Goal: Task Accomplishment & Management: Use online tool/utility

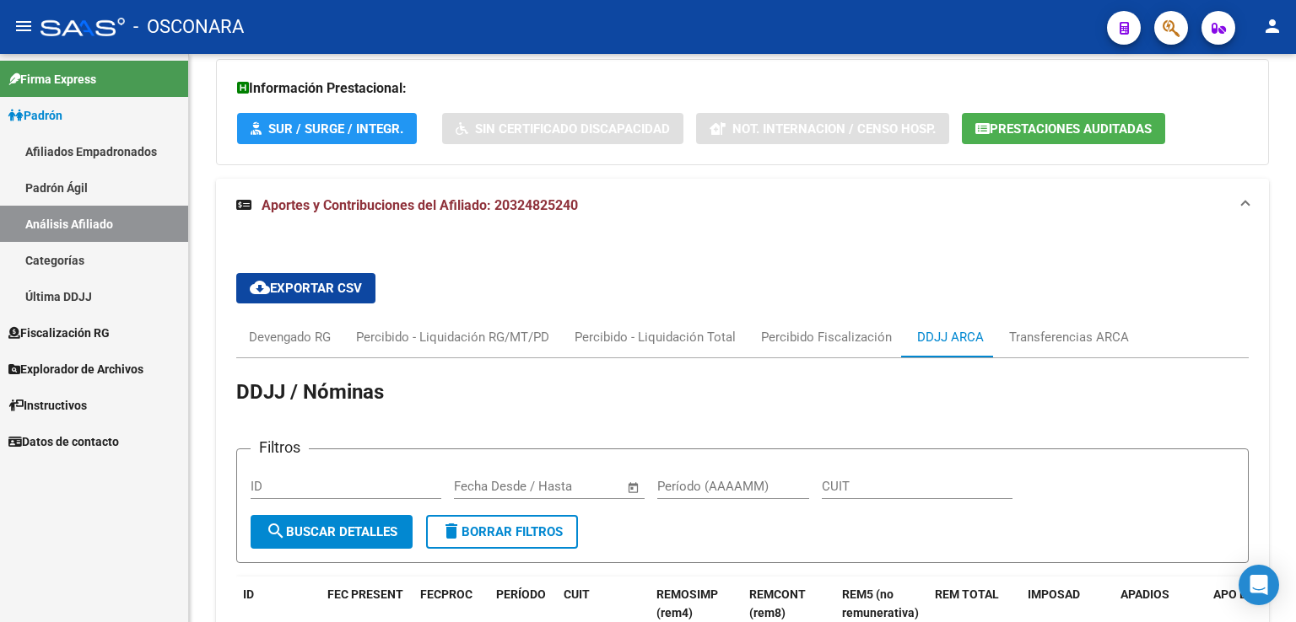
scroll to position [856, 0]
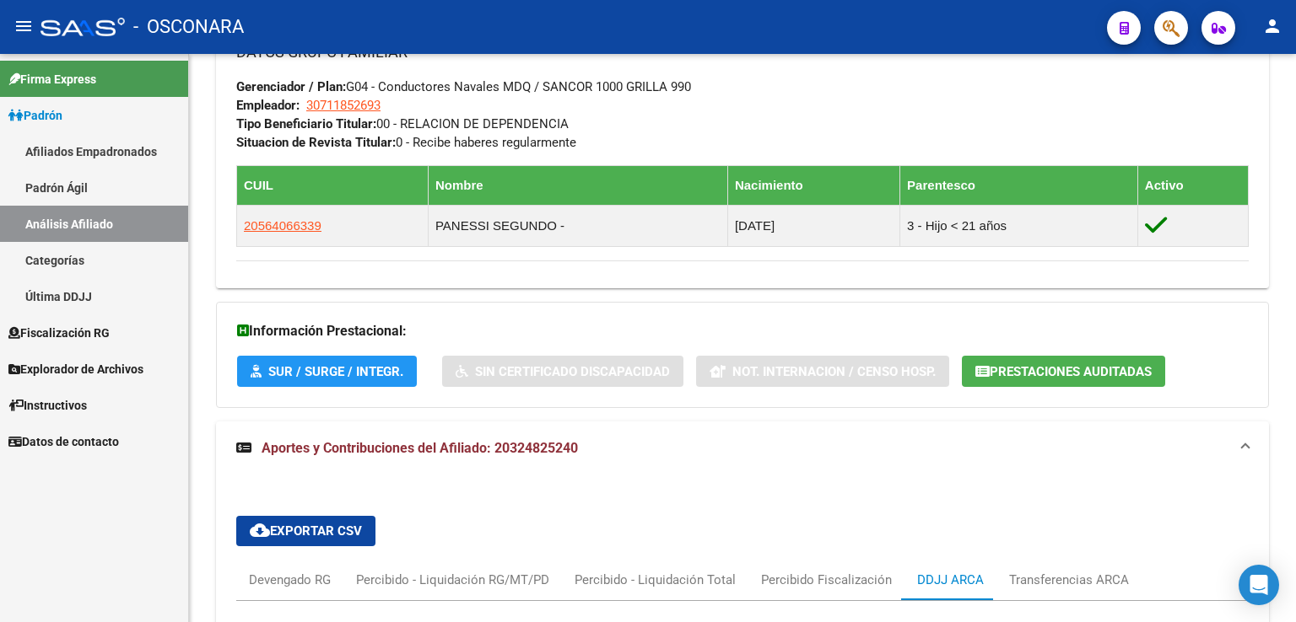
click at [72, 344] on link "Fiscalización RG" at bounding box center [94, 333] width 188 height 36
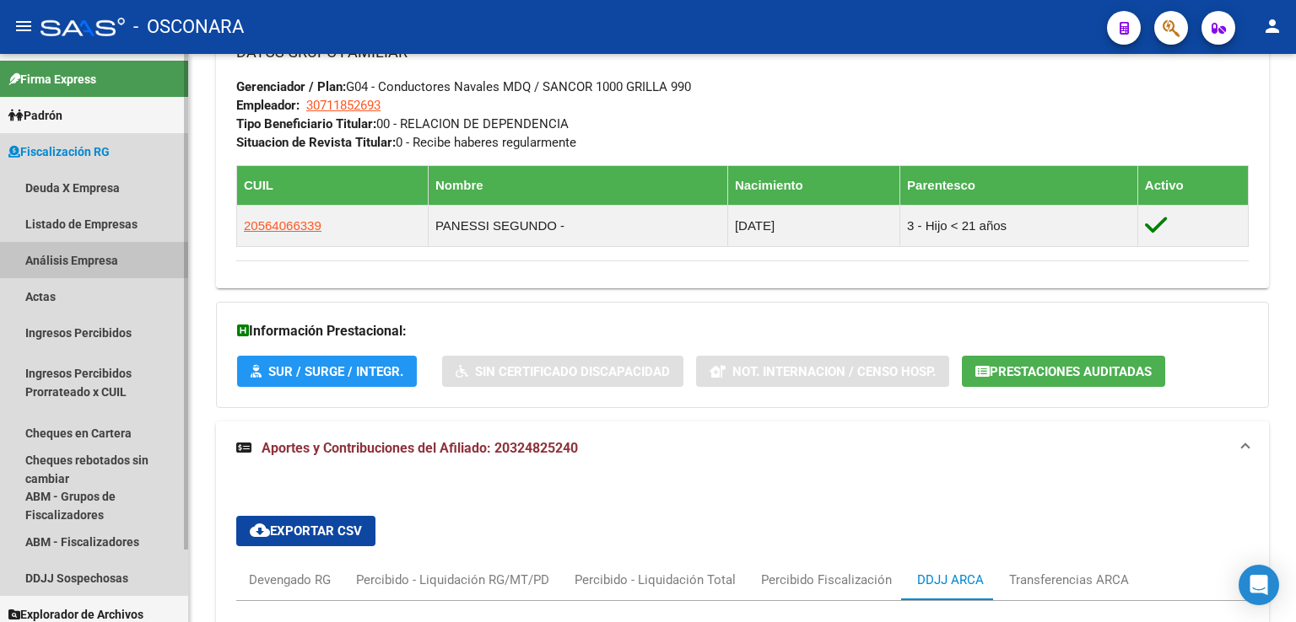
click at [88, 259] on link "Análisis Empresa" at bounding box center [94, 260] width 188 height 36
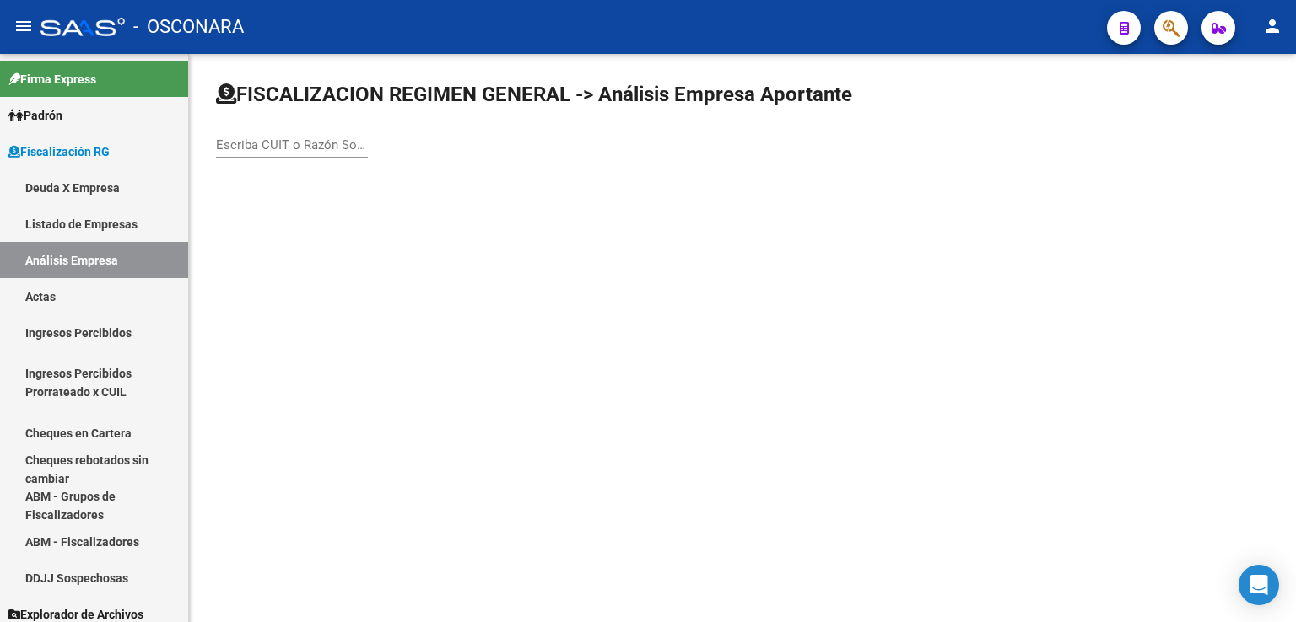
click at [314, 145] on input "Escriba CUIT o Razón Social para buscar" at bounding box center [292, 144] width 152 height 15
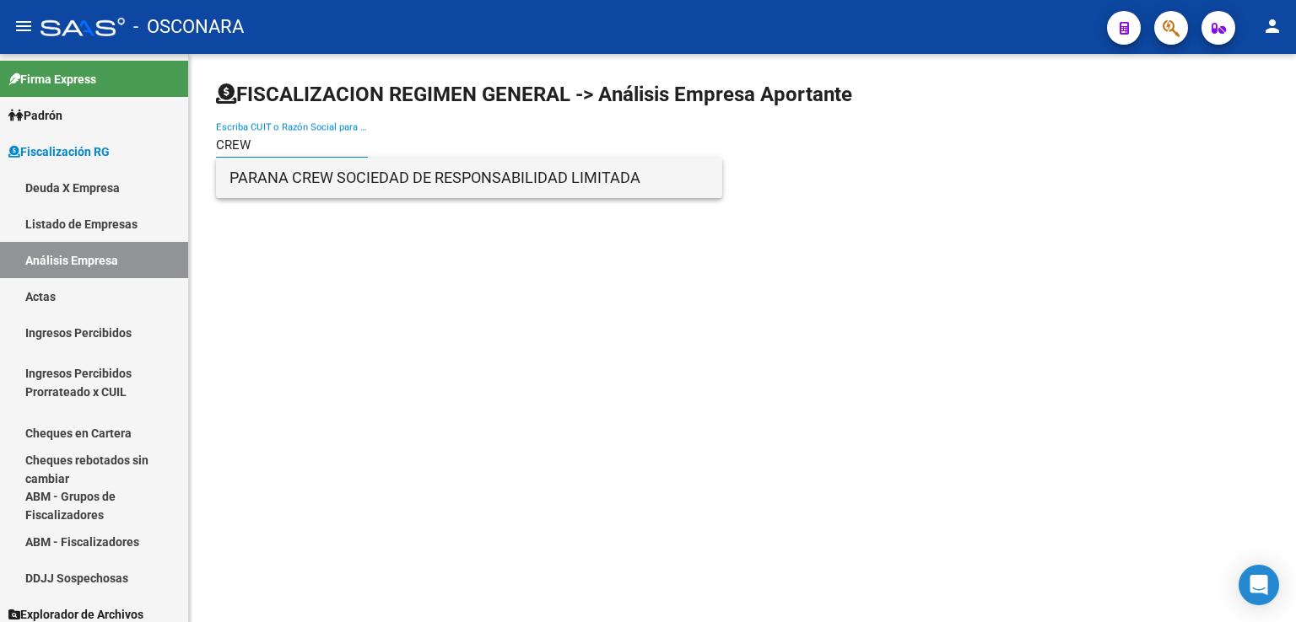
type input "CREW"
click at [331, 172] on span "PARANA CREW SOCIEDAD DE RESPONSABILIDAD LIMITADA" at bounding box center [468, 178] width 479 height 40
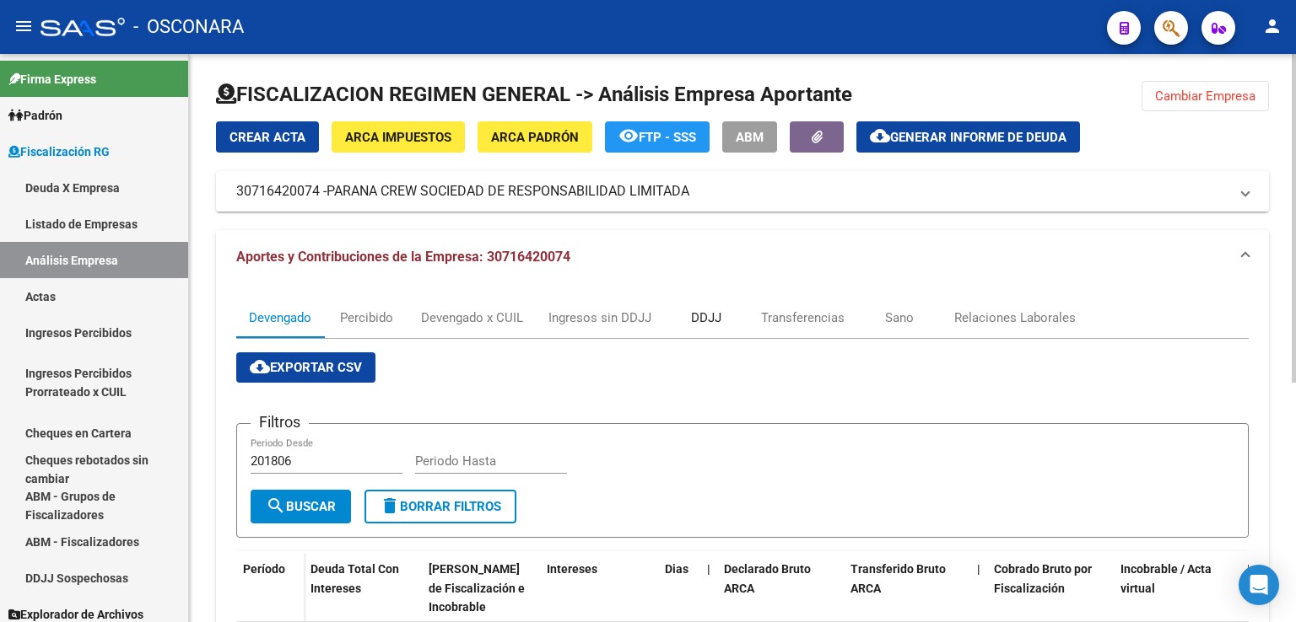
click at [702, 321] on div "DDJJ" at bounding box center [706, 318] width 30 height 19
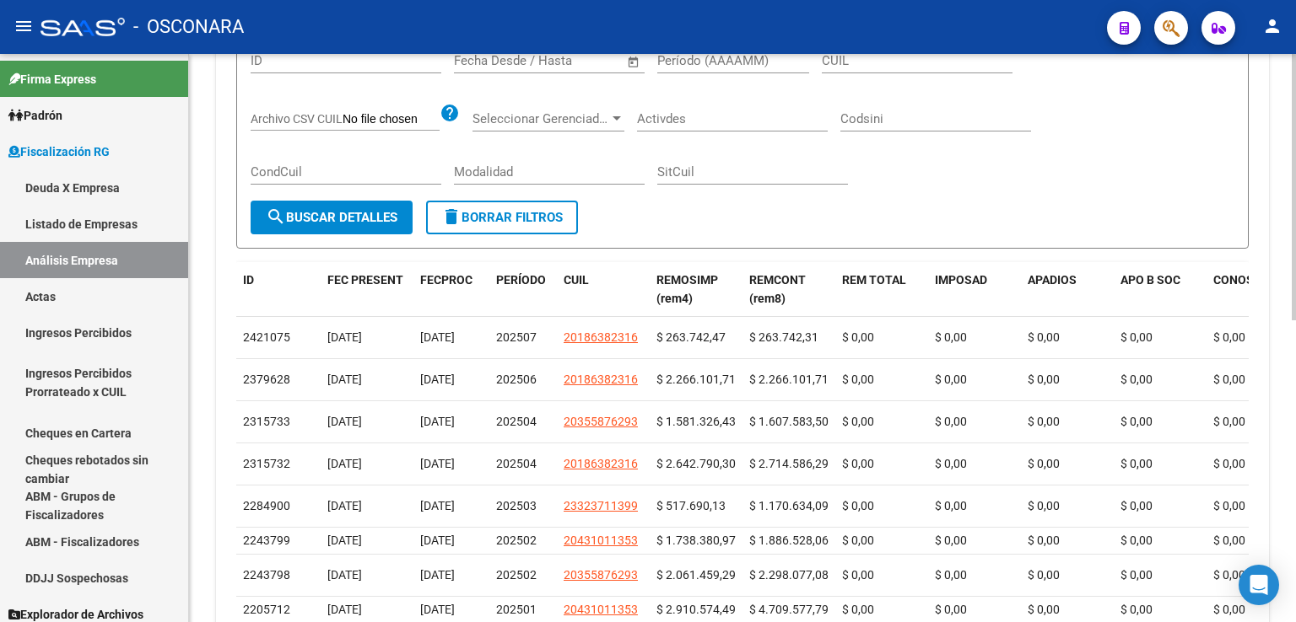
scroll to position [422, 0]
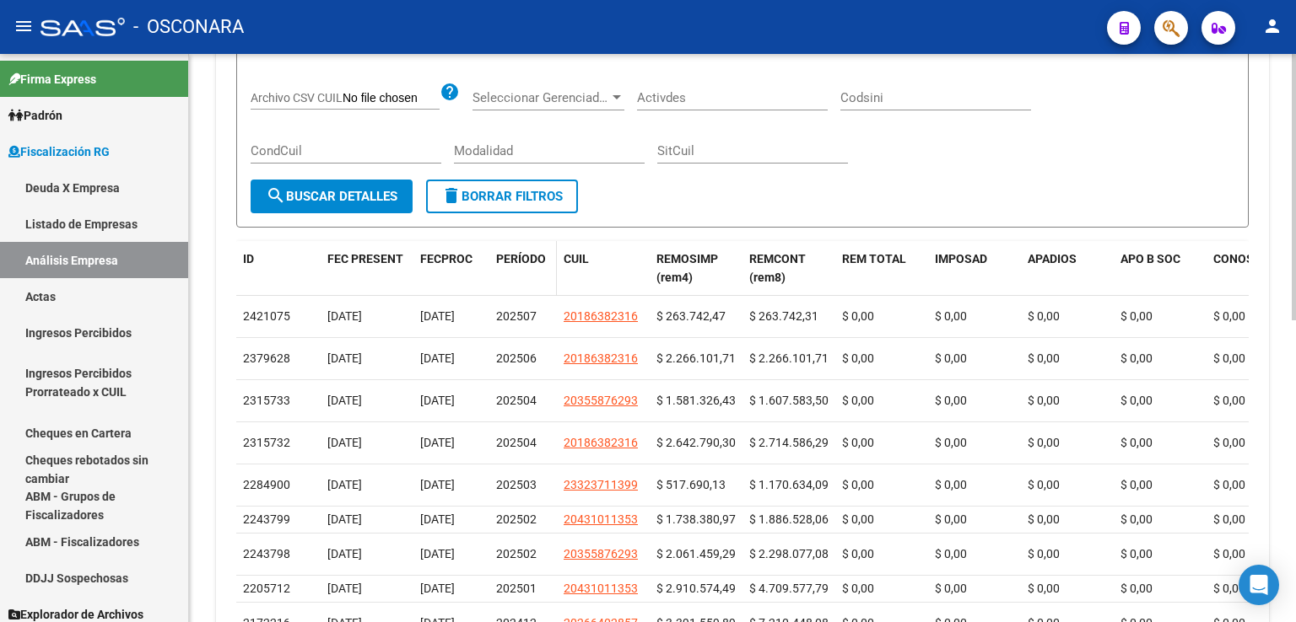
click at [531, 260] on span "PERÍODO" at bounding box center [521, 258] width 50 height 13
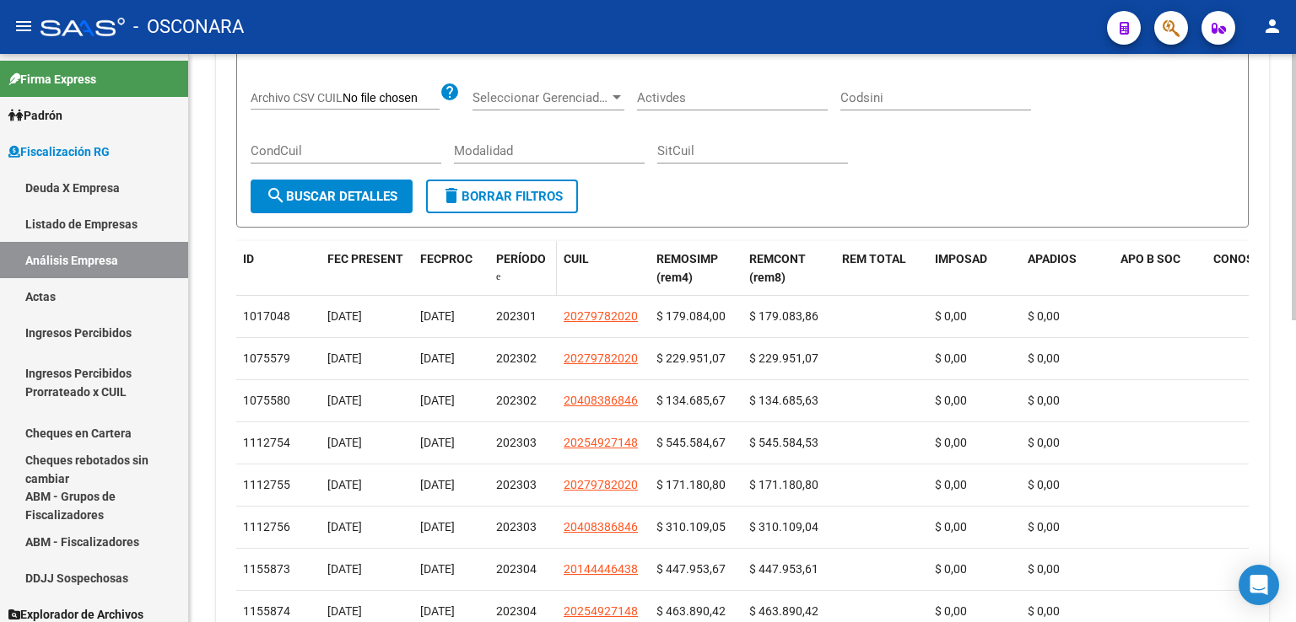
click at [531, 260] on span "PERÍODO" at bounding box center [521, 258] width 50 height 13
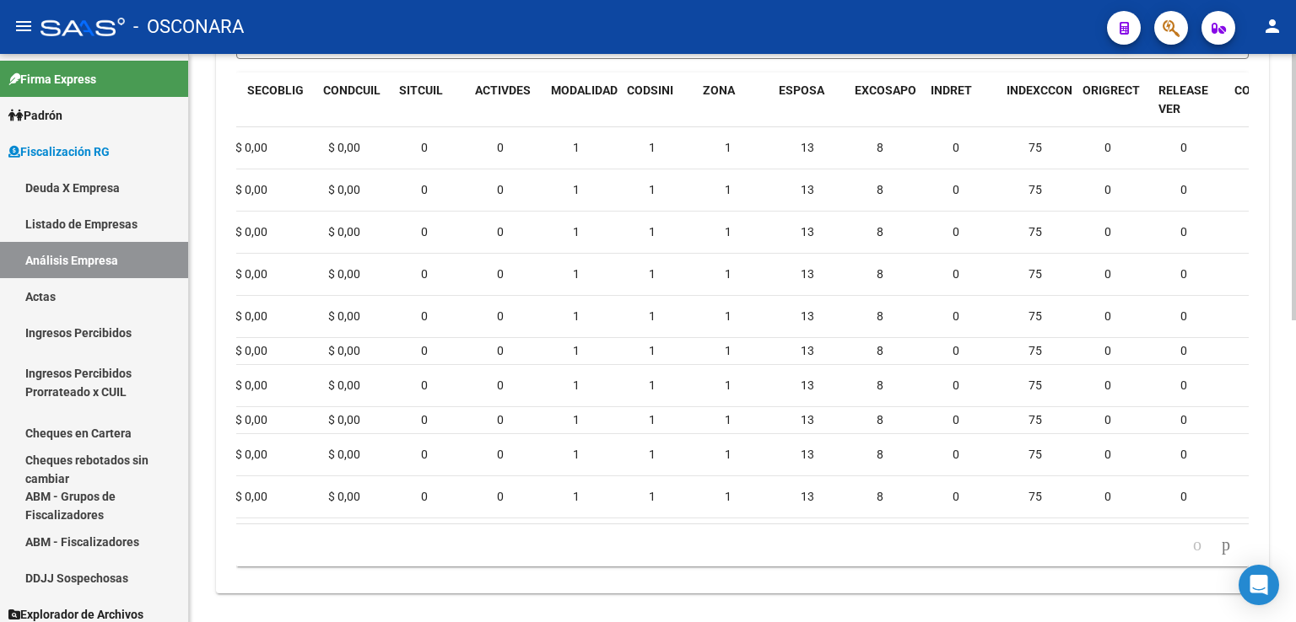
scroll to position [0, 1770]
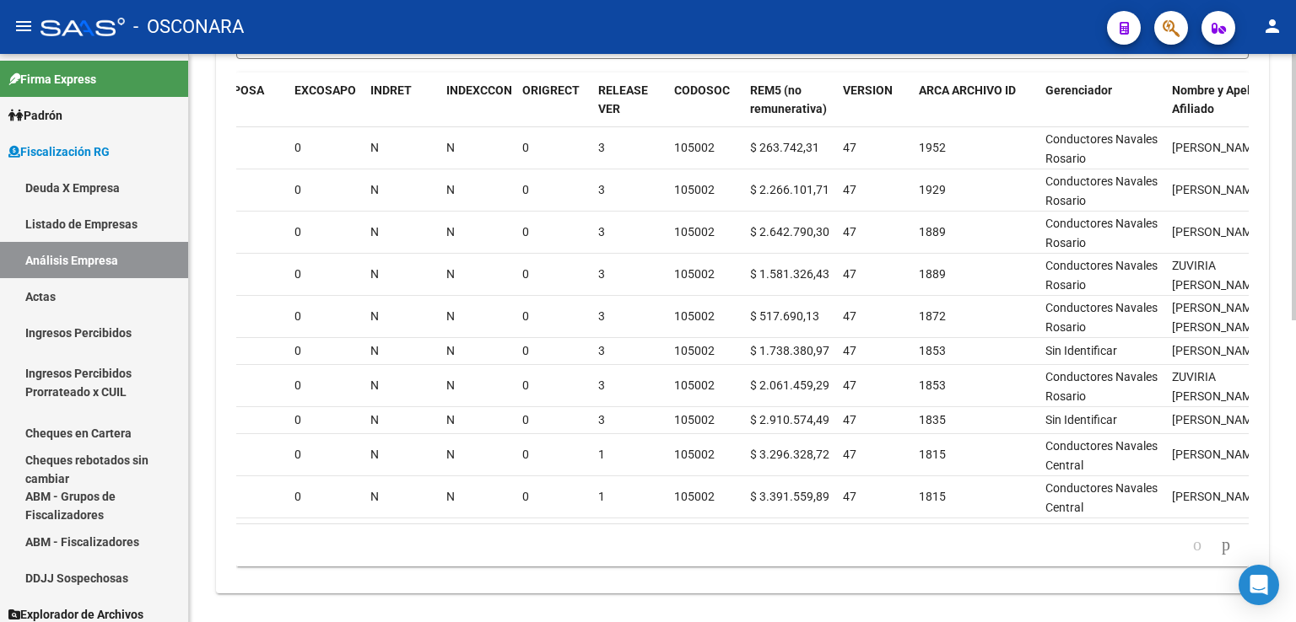
drag, startPoint x: 1125, startPoint y: 551, endPoint x: 1163, endPoint y: 559, distance: 38.9
click at [1163, 524] on datatable-body "2421075 [DATE] [DATE] 202507 20186382316 $ 263.742,47 $ 263.742,31 $ 0,00 $ 0,0…" at bounding box center [742, 325] width 1012 height 396
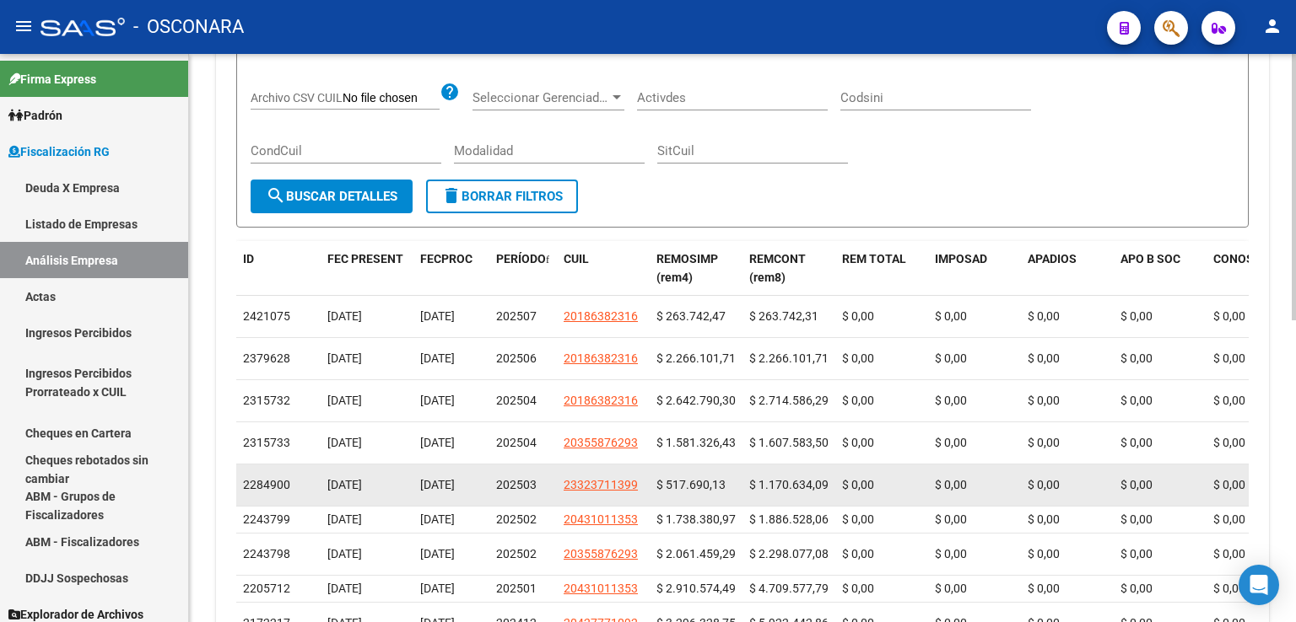
scroll to position [169, 0]
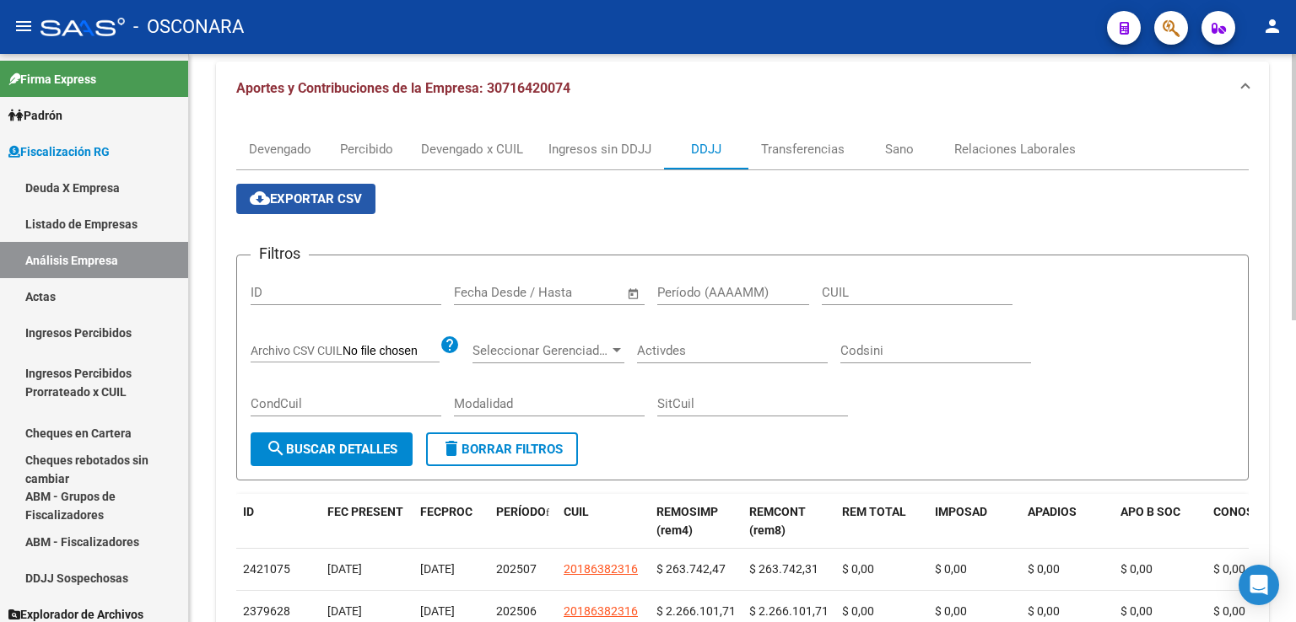
click at [354, 194] on span "cloud_download Exportar CSV" at bounding box center [306, 198] width 112 height 15
